Goal: Task Accomplishment & Management: Manage account settings

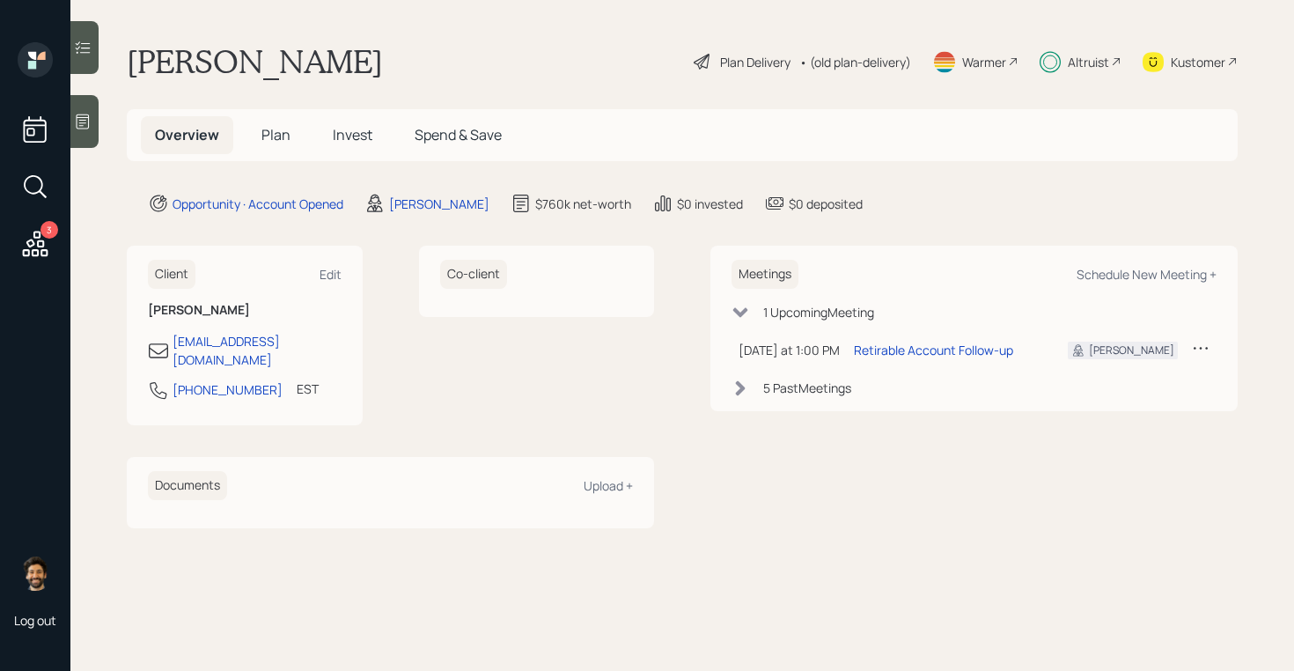
click at [334, 143] on span "Invest" at bounding box center [353, 134] width 40 height 19
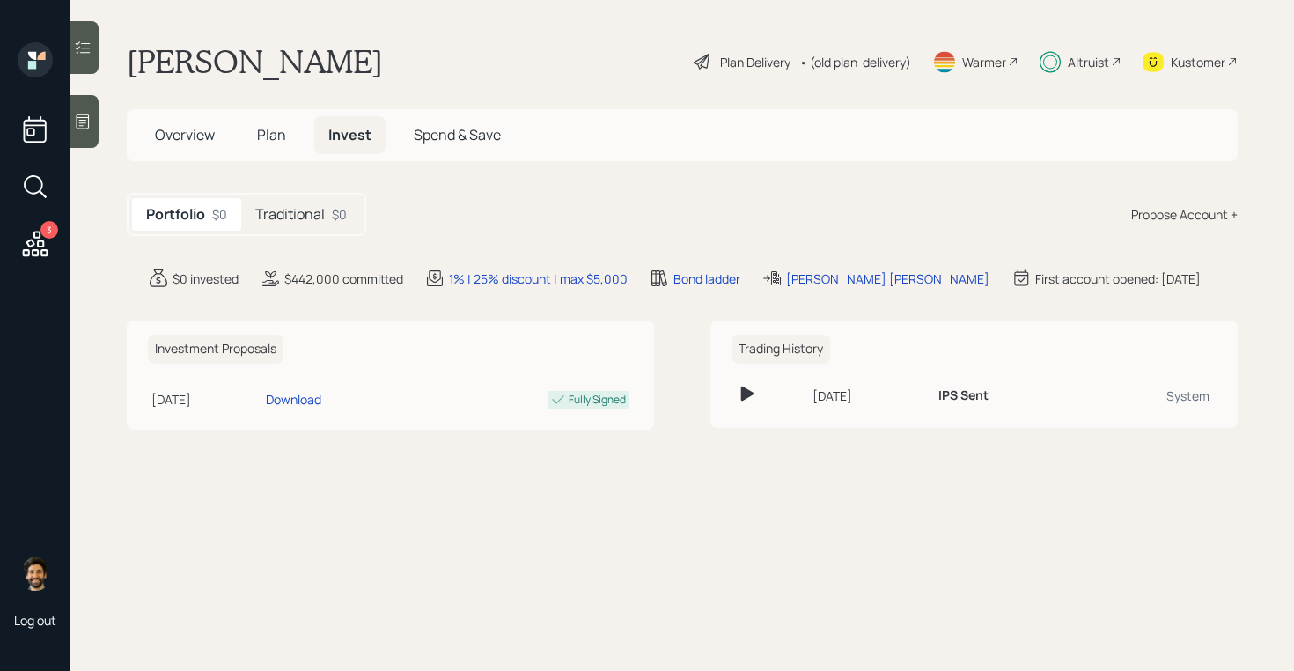
click at [282, 218] on h5 "Traditional" at bounding box center [290, 214] width 70 height 17
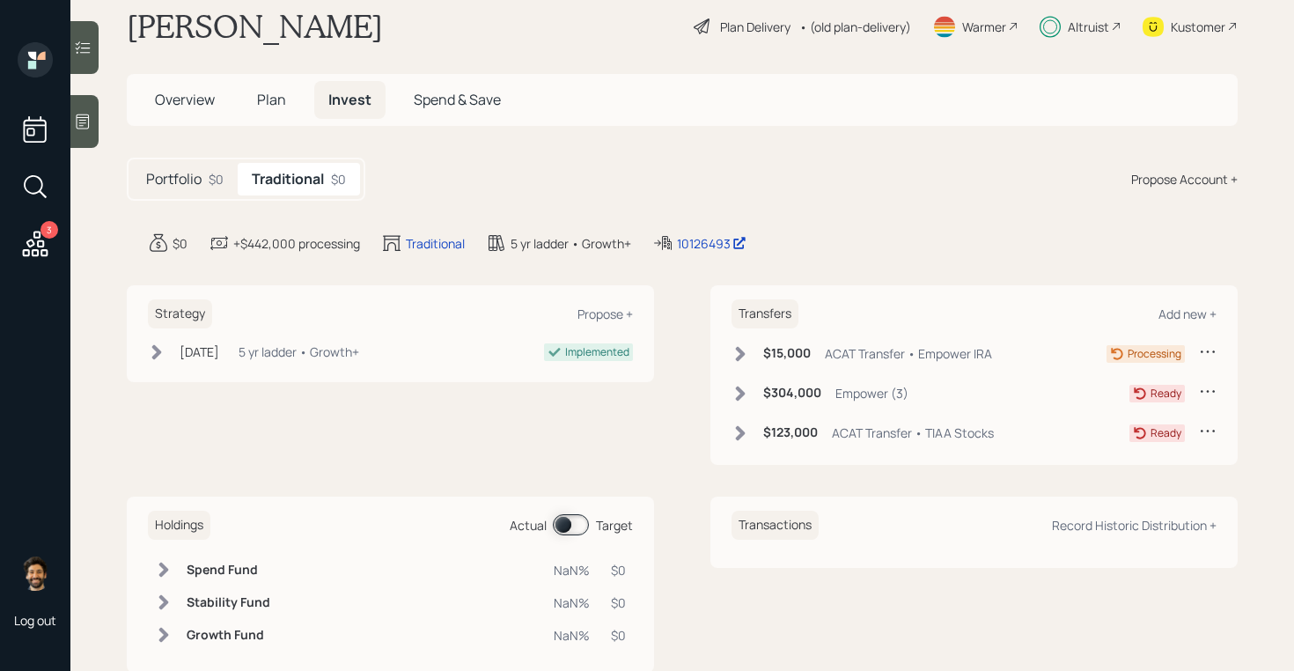
scroll to position [38, 0]
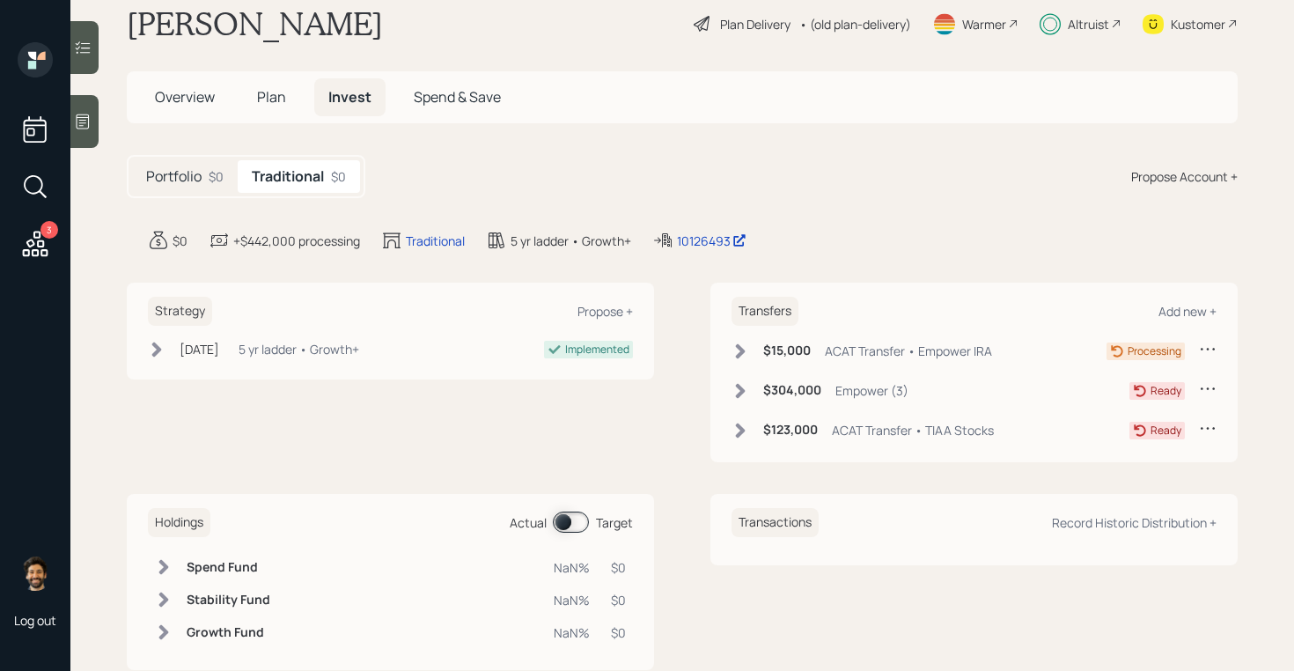
click at [752, 428] on div "$123,000 ACAT Transfer • TIAA Stocks" at bounding box center [862, 430] width 262 height 22
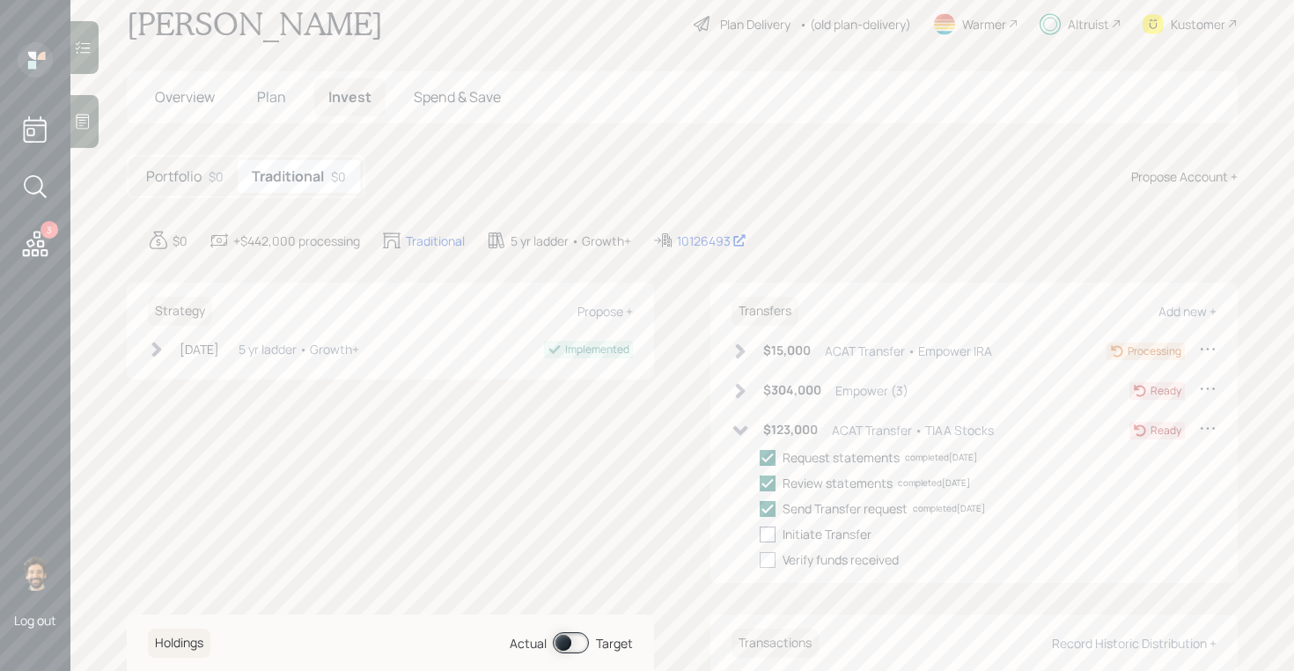
click at [770, 534] on div at bounding box center [768, 534] width 16 height 16
click at [760, 534] on input "checkbox" at bounding box center [759, 533] width 1 height 1
checkbox input "true"
click at [748, 352] on icon at bounding box center [740, 351] width 18 height 18
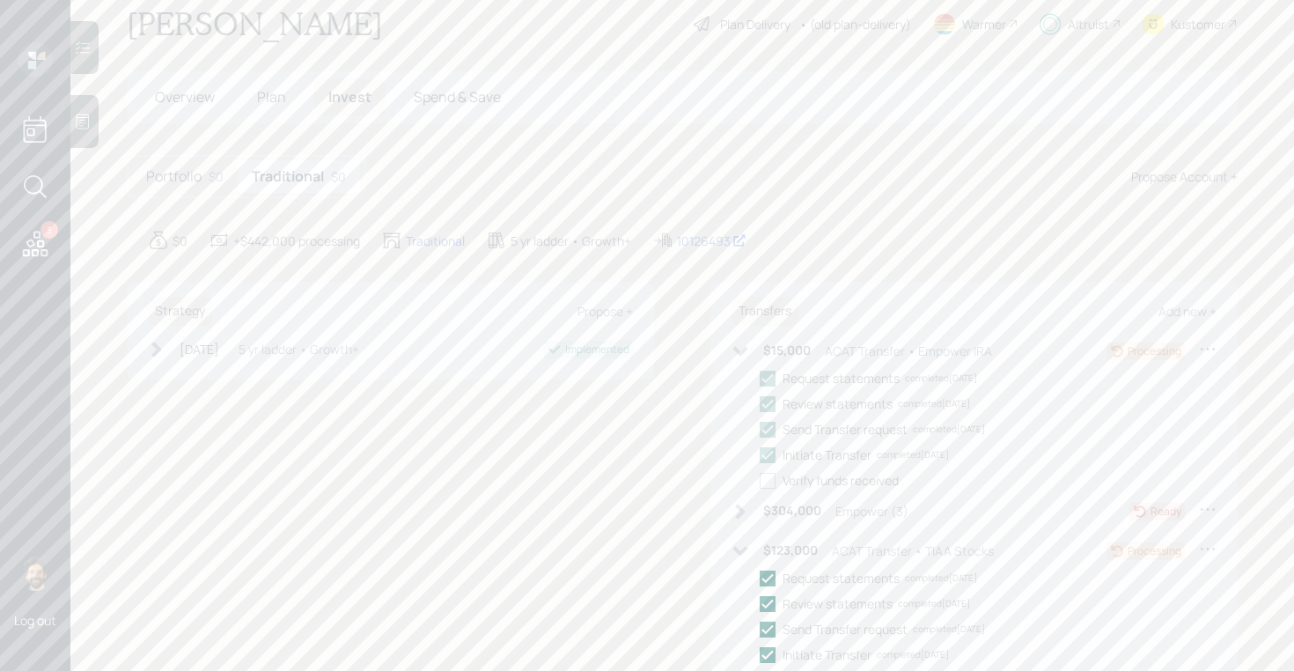
click at [742, 353] on icon at bounding box center [740, 351] width 15 height 10
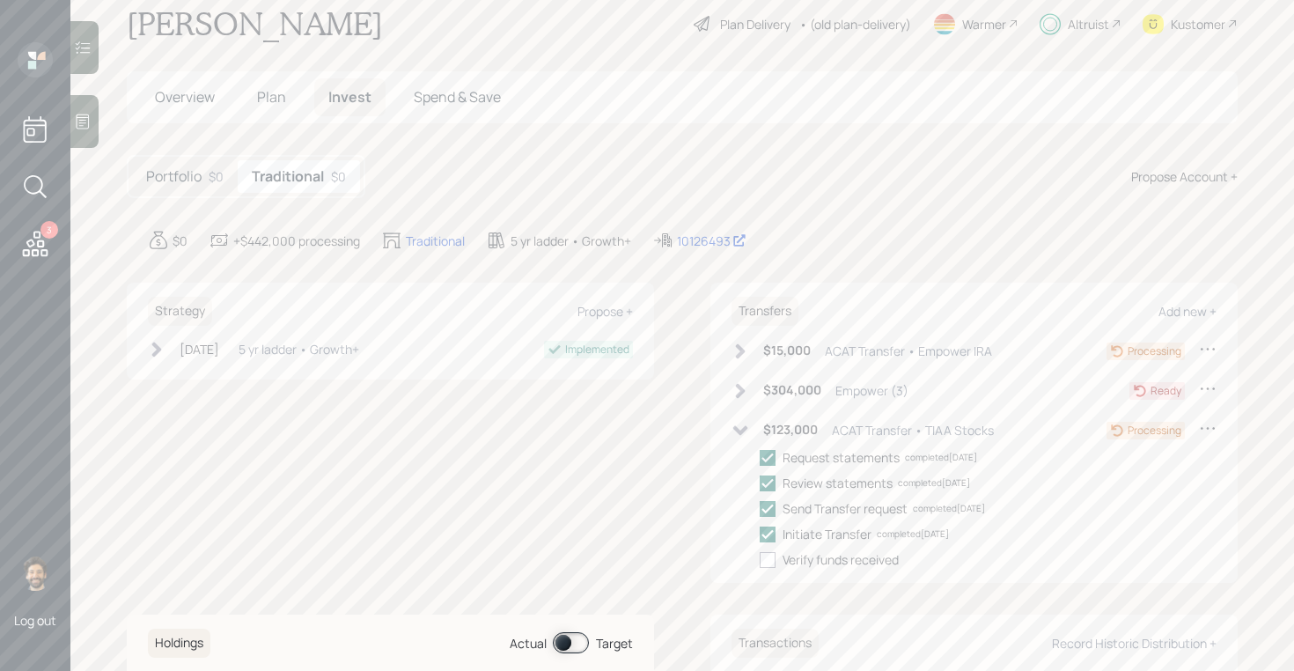
click at [209, 98] on span "Overview" at bounding box center [185, 96] width 60 height 19
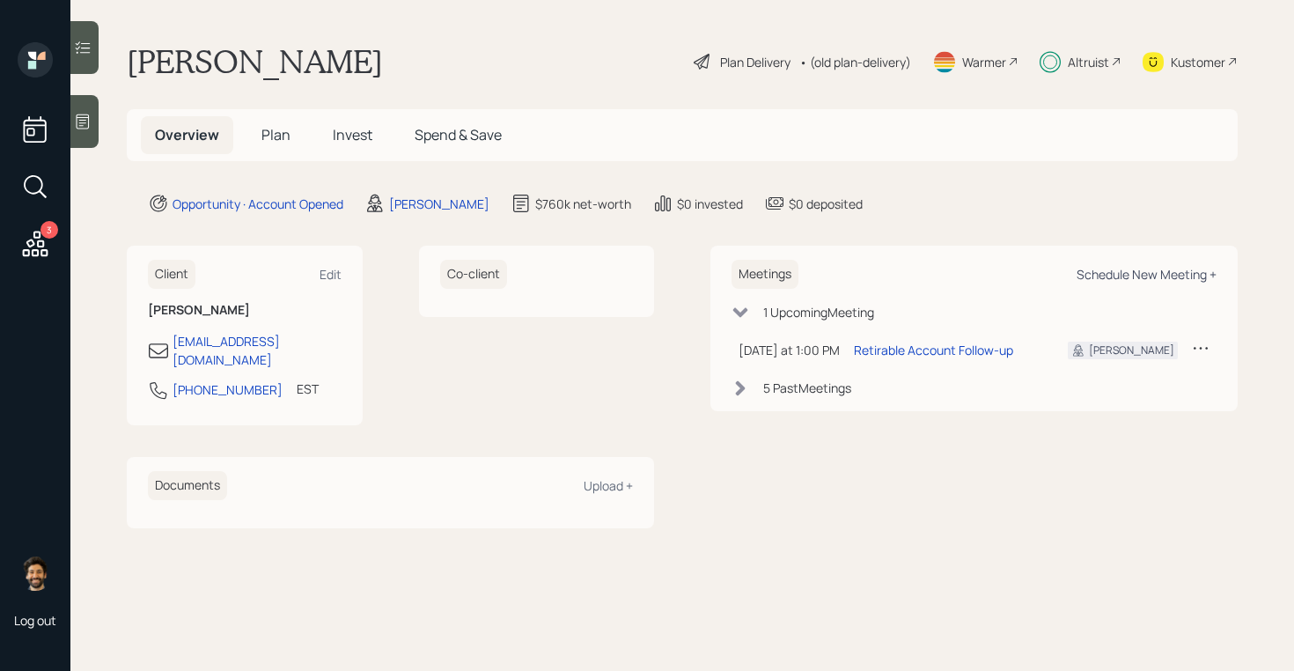
click at [1142, 268] on div "Schedule New Meeting +" at bounding box center [1146, 274] width 140 height 17
select select "f14b762f-c7c2-4b89-9227-8fa891345eea"
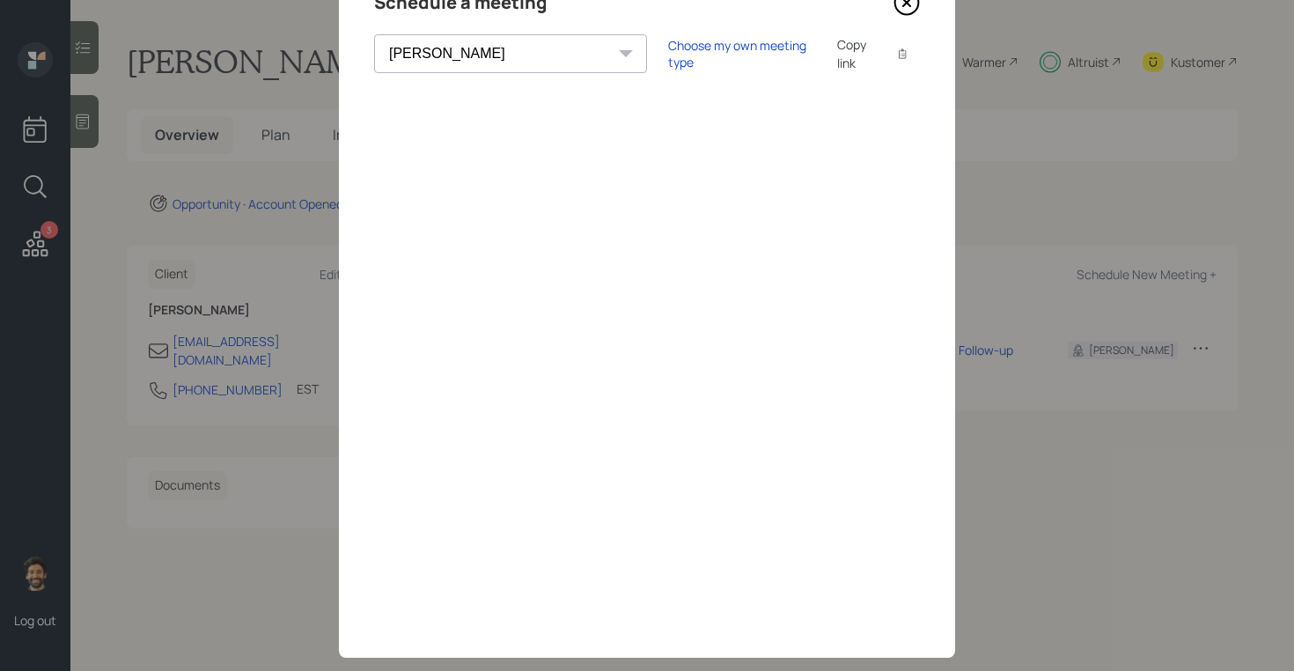
scroll to position [121, 0]
